Goal: Find specific page/section

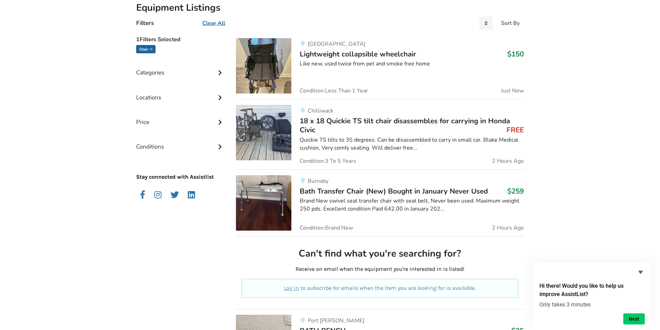
scroll to position [22, 0]
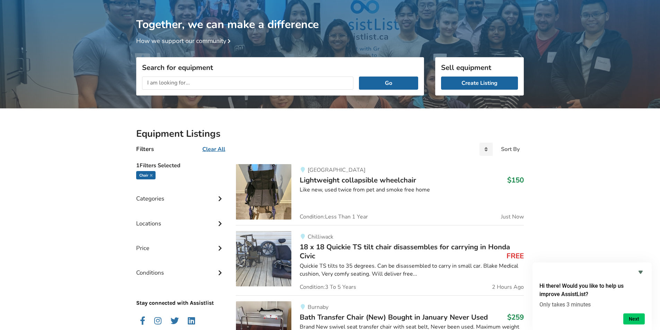
click at [174, 83] on input "text" at bounding box center [247, 83] width 211 height 13
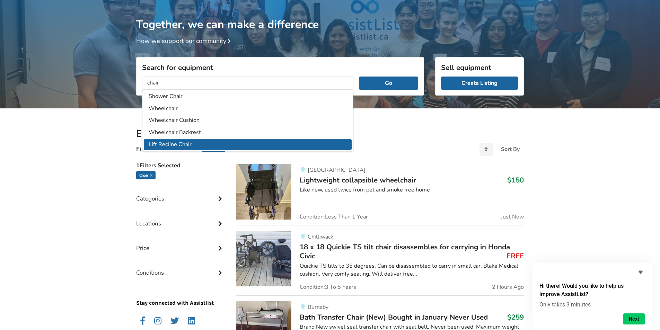
click at [154, 144] on li "Lift Recline Chair" at bounding box center [248, 144] width 208 height 11
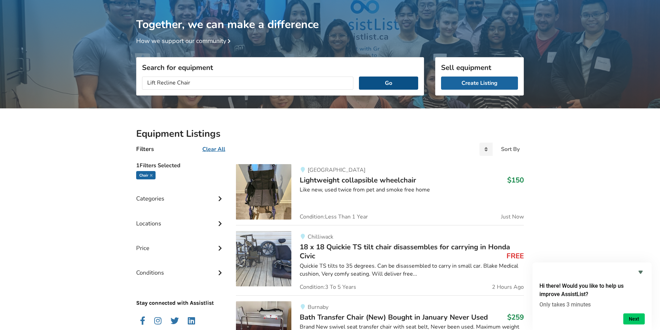
click at [387, 83] on button "Go" at bounding box center [388, 83] width 59 height 13
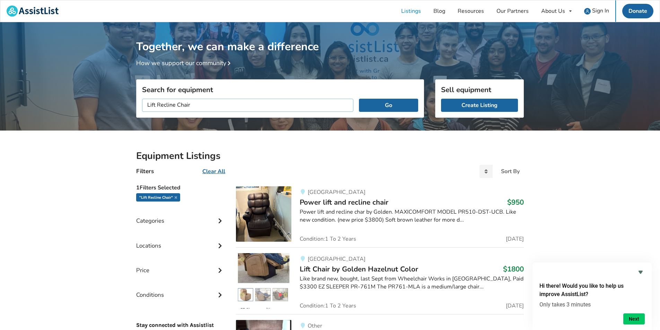
drag, startPoint x: 192, startPoint y: 103, endPoint x: 124, endPoint y: 97, distance: 68.2
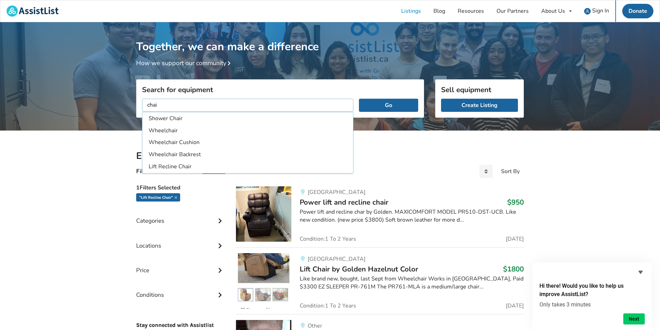
type input "chair"
drag, startPoint x: 159, startPoint y: 104, endPoint x: 132, endPoint y: 102, distance: 27.5
